Goal: Task Accomplishment & Management: Manage account settings

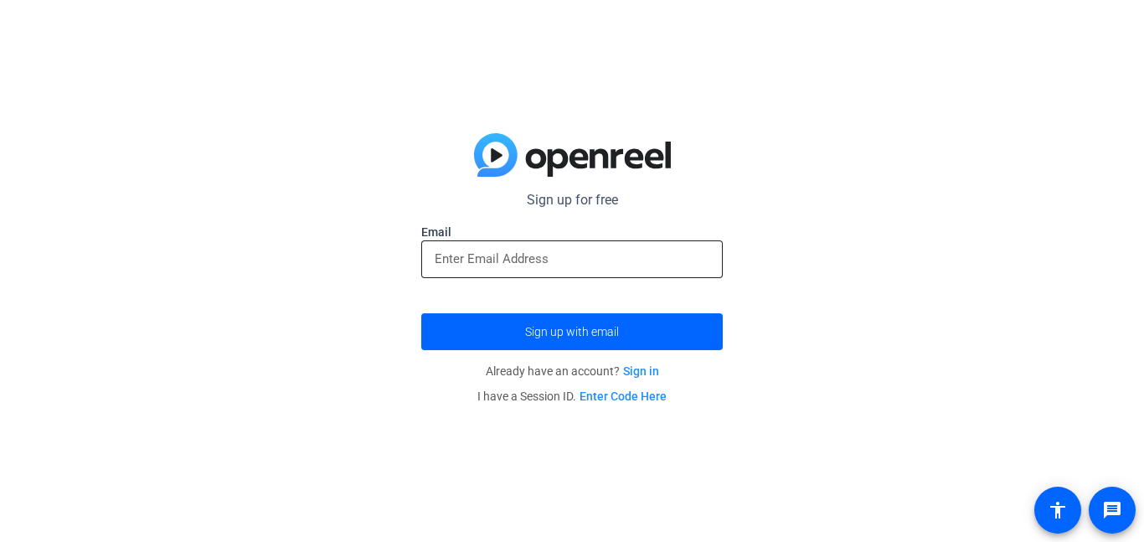
click at [622, 250] on input "email" at bounding box center [572, 259] width 275 height 20
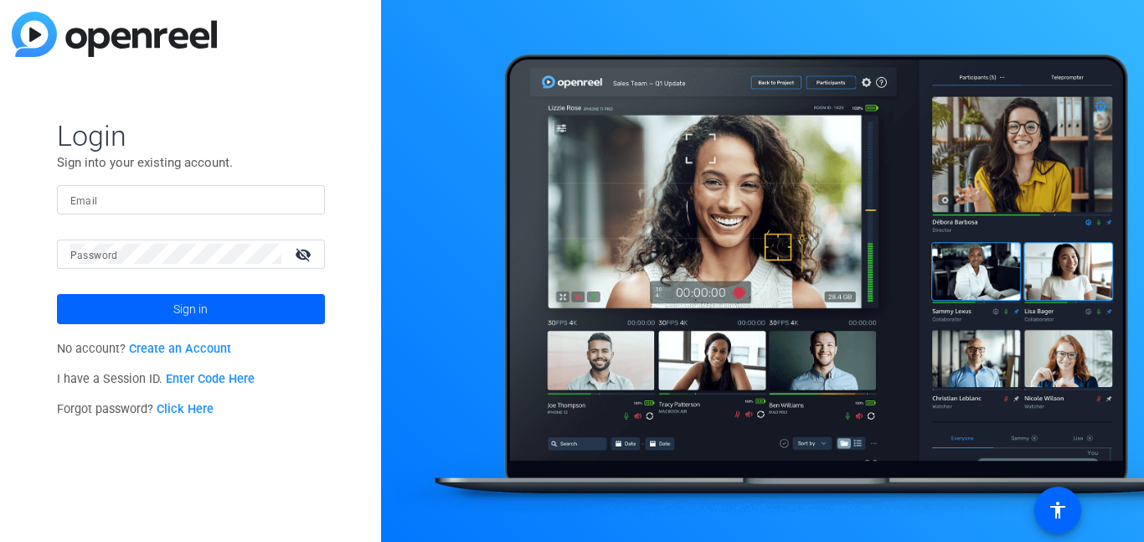
click at [190, 347] on link "Create an Account" at bounding box center [180, 349] width 102 height 14
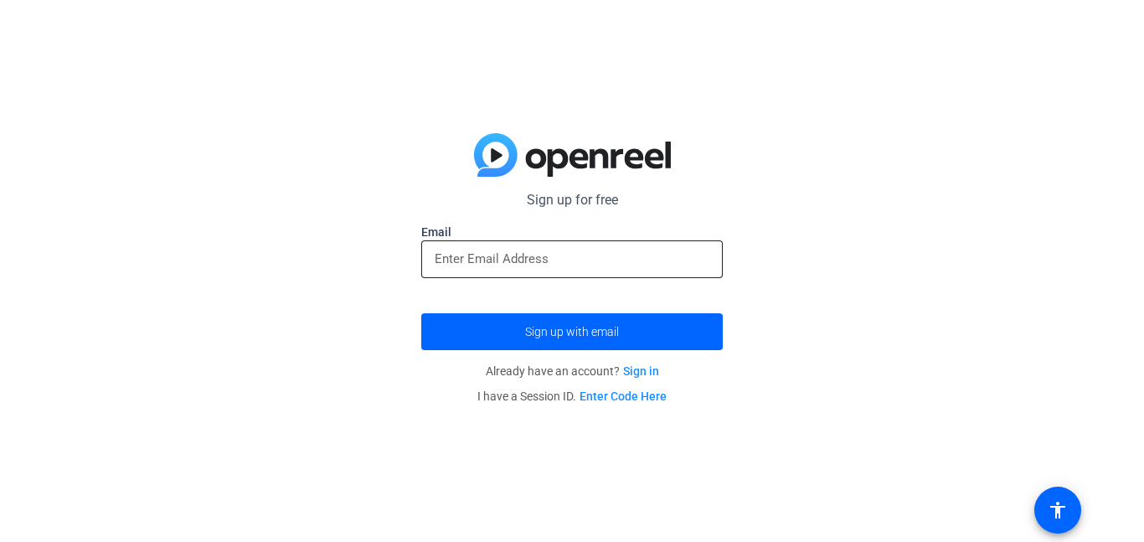
click at [454, 274] on div at bounding box center [572, 259] width 275 height 38
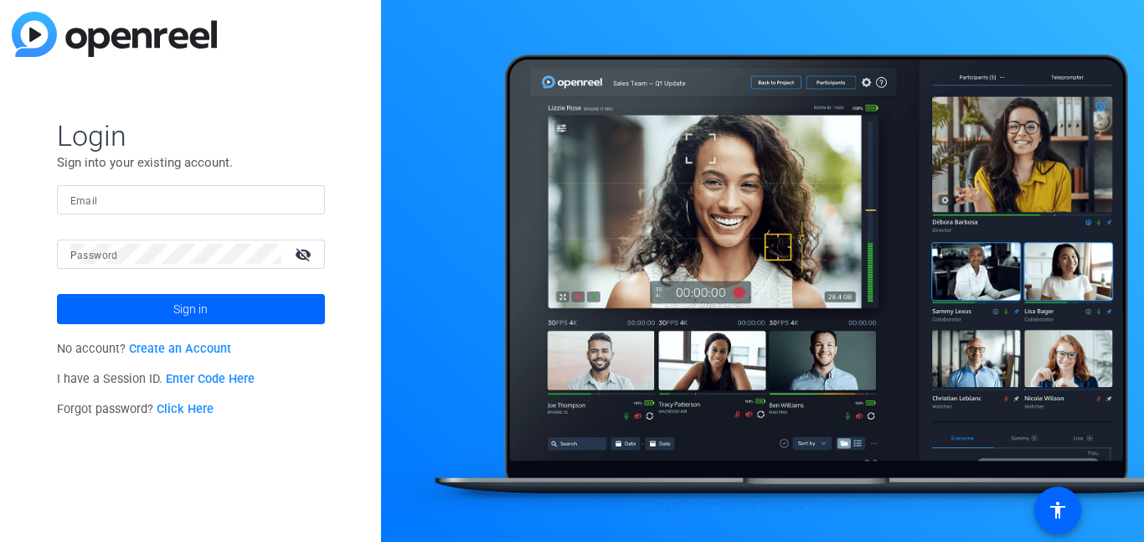
click at [290, 194] on input "Email" at bounding box center [190, 199] width 241 height 20
type input "bamitze1@stu.k12.wv.us"
click at [57, 294] on button "Sign in" at bounding box center [191, 309] width 268 height 30
